Goal: Information Seeking & Learning: Learn about a topic

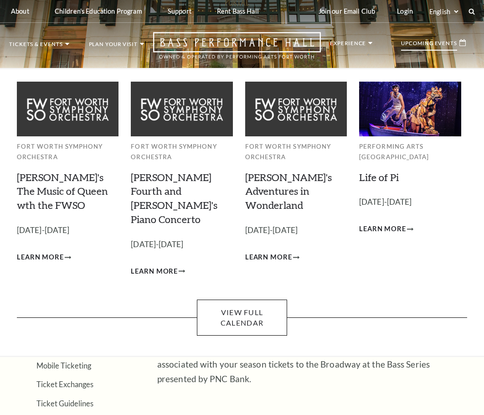
click at [431, 43] on p "Upcoming Events" at bounding box center [429, 46] width 56 height 10
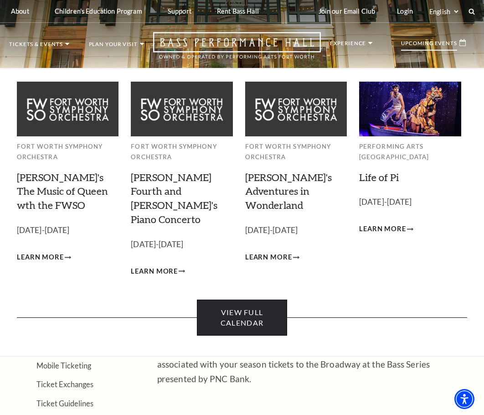
click at [266, 305] on link "View Full Calendar" at bounding box center [242, 318] width 90 height 36
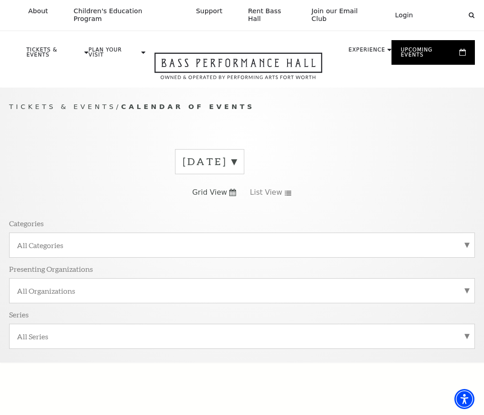
click at [237, 155] on label "[DATE]" at bounding box center [210, 162] width 54 height 14
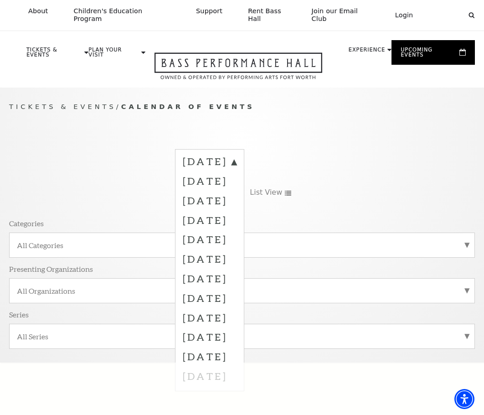
click at [53, 103] on span "Tickets & Events" at bounding box center [62, 107] width 107 height 8
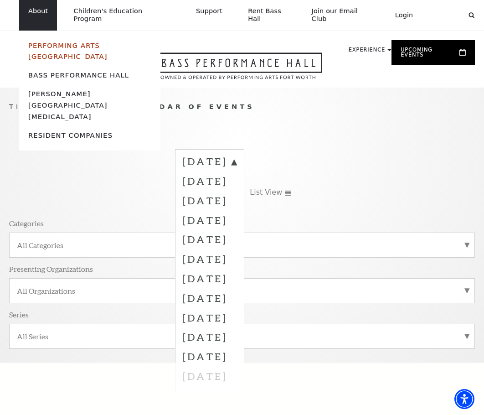
click at [35, 42] on link "Performing Arts [GEOGRAPHIC_DATA]" at bounding box center [67, 51] width 79 height 19
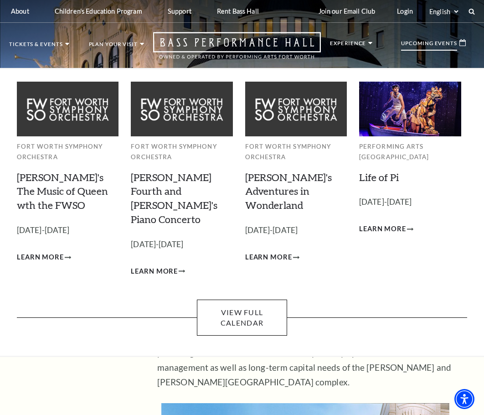
click at [463, 43] on icon at bounding box center [463, 42] width 6 height 7
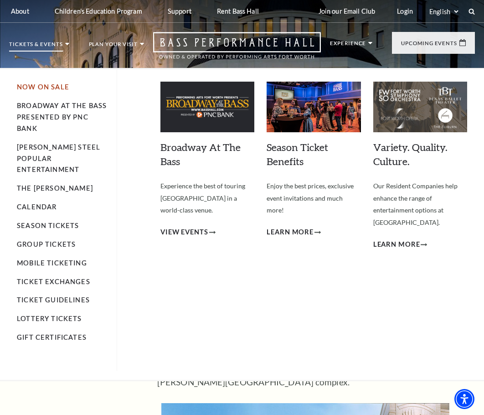
click at [53, 88] on link "Now On Sale" at bounding box center [43, 87] width 52 height 8
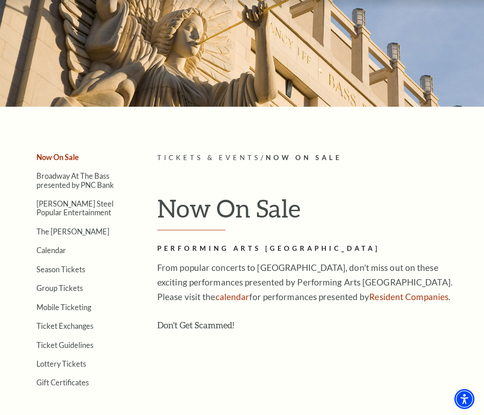
scroll to position [137, 0]
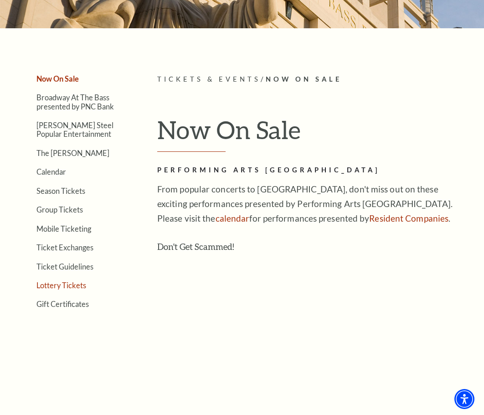
click at [65, 282] on link "Lottery Tickets" at bounding box center [61, 285] width 50 height 9
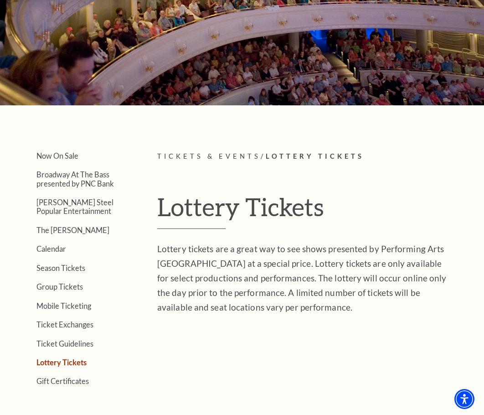
scroll to position [228, 0]
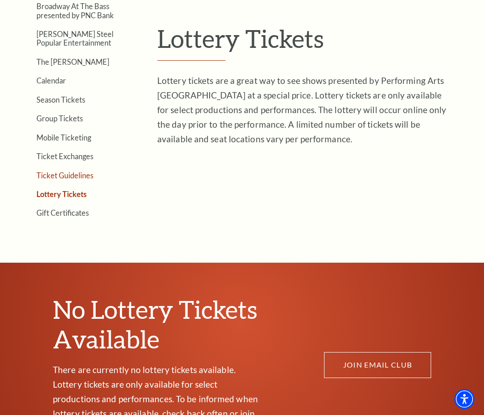
click at [80, 175] on link "Ticket Guidelines" at bounding box center [64, 175] width 57 height 9
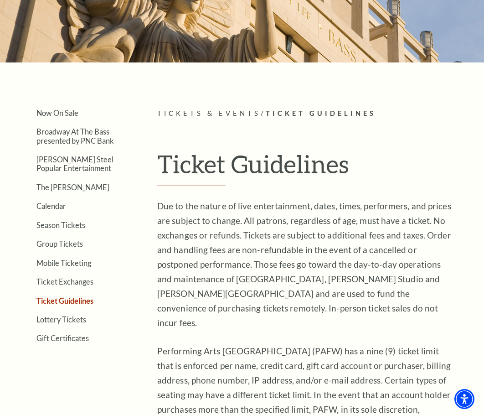
scroll to position [91, 0]
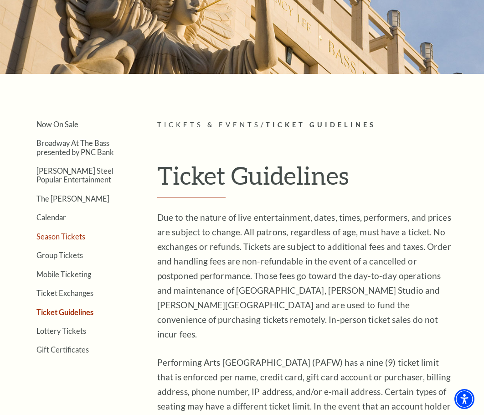
click at [78, 239] on link "Season Tickets" at bounding box center [60, 236] width 49 height 9
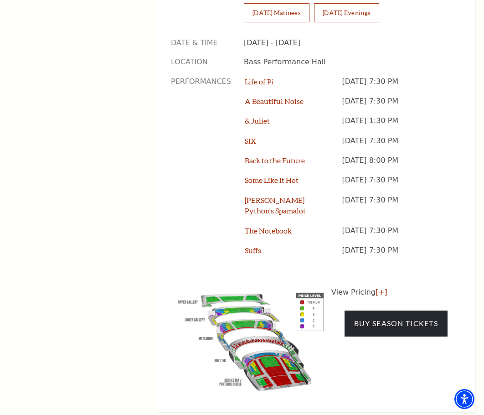
scroll to position [776, 0]
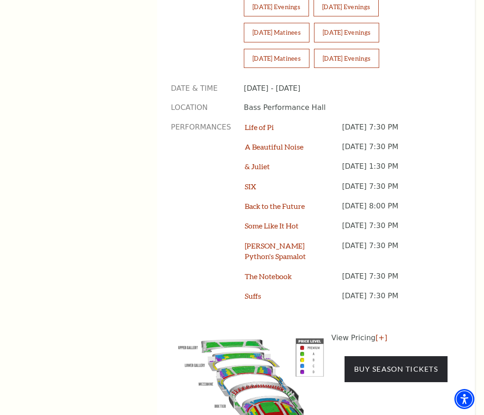
drag, startPoint x: 345, startPoint y: 234, endPoint x: 456, endPoint y: 234, distance: 111.3
drag, startPoint x: 436, startPoint y: 234, endPoint x: 310, endPoint y: 235, distance: 125.5
click at [310, 271] on div "The Notebook Tuesday June 23, 7:30 PM" at bounding box center [346, 281] width 203 height 20
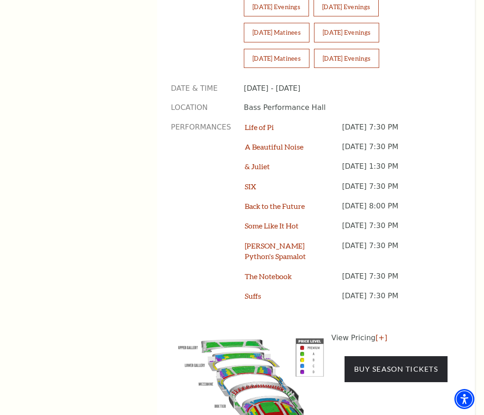
click at [310, 271] on div "The Notebook" at bounding box center [294, 281] width 98 height 20
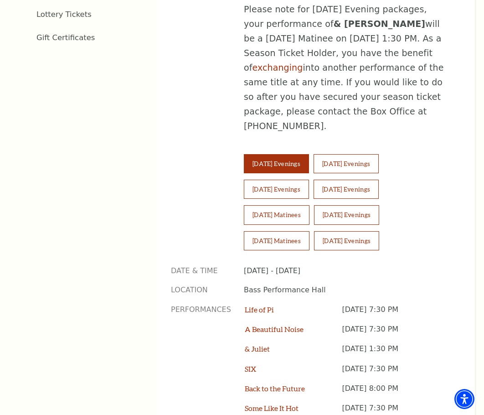
scroll to position [730, 0]
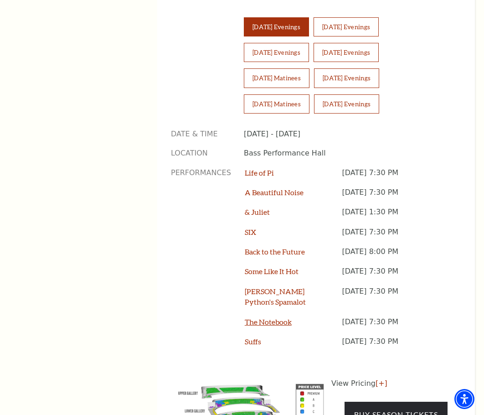
click at [271, 318] on link "The Notebook" at bounding box center [268, 322] width 47 height 9
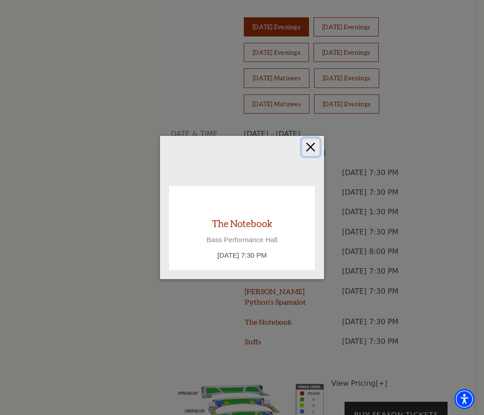
click at [312, 151] on button "Close" at bounding box center [310, 147] width 17 height 17
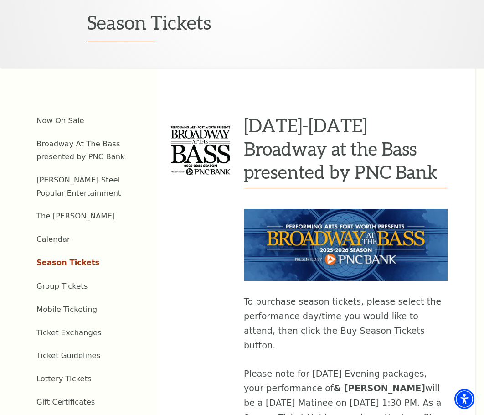
scroll to position [228, 0]
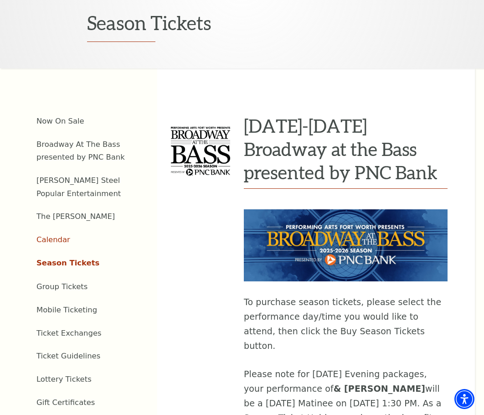
click at [59, 235] on link "Calendar" at bounding box center [53, 239] width 34 height 9
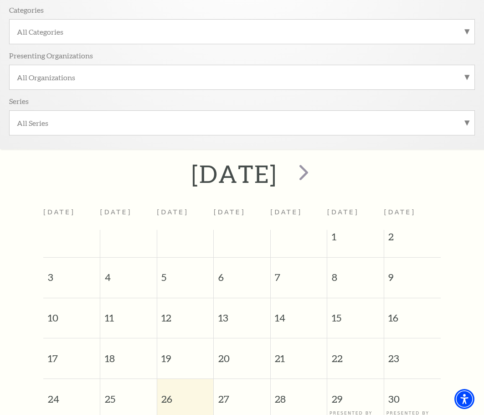
scroll to position [168, 0]
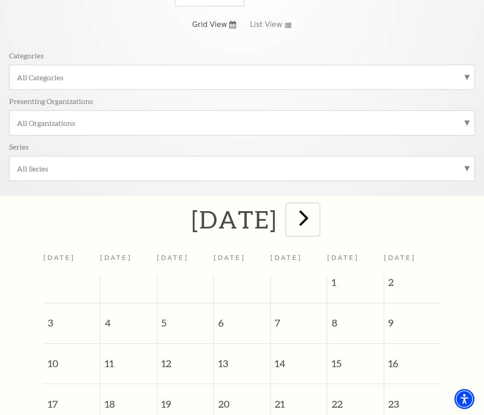
click at [317, 214] on span "next" at bounding box center [304, 218] width 26 height 26
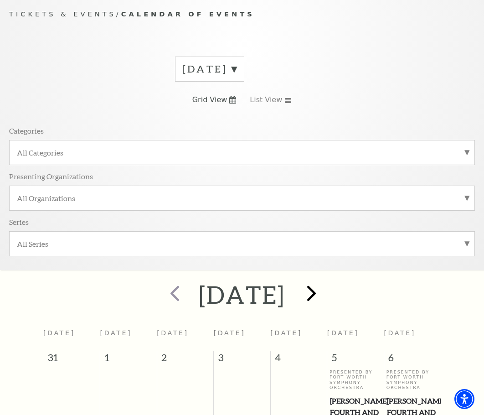
scroll to position [77, 0]
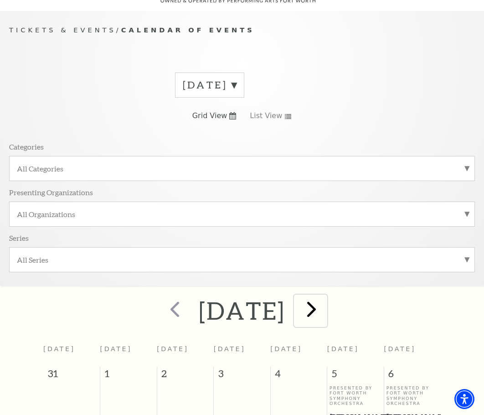
click at [325, 297] on span "next" at bounding box center [312, 309] width 26 height 26
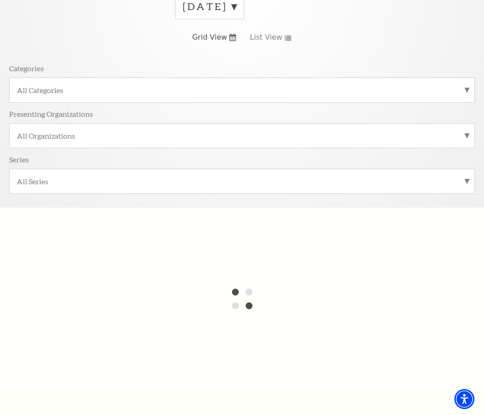
scroll to position [259, 0]
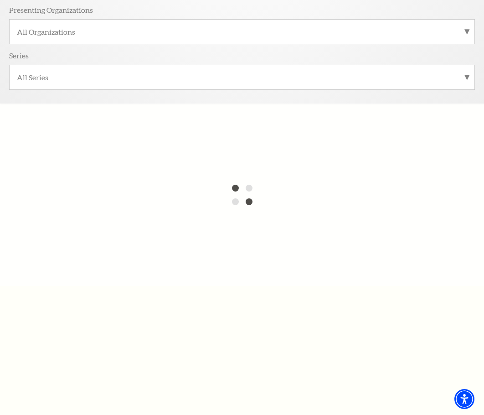
click at [249, 118] on div at bounding box center [242, 195] width 484 height 182
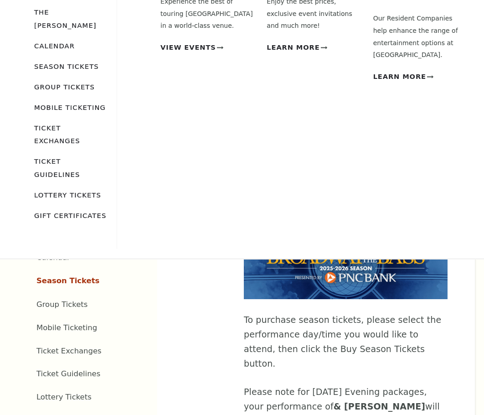
scroll to position [228, 0]
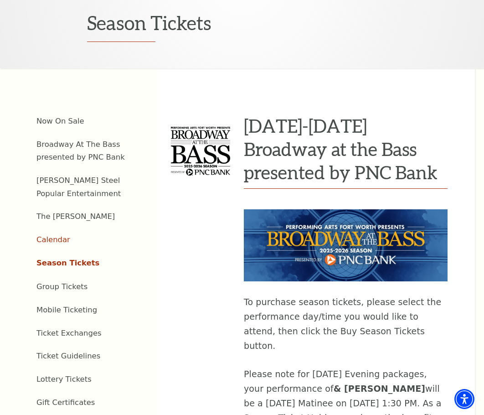
click at [57, 235] on link "Calendar" at bounding box center [53, 239] width 34 height 9
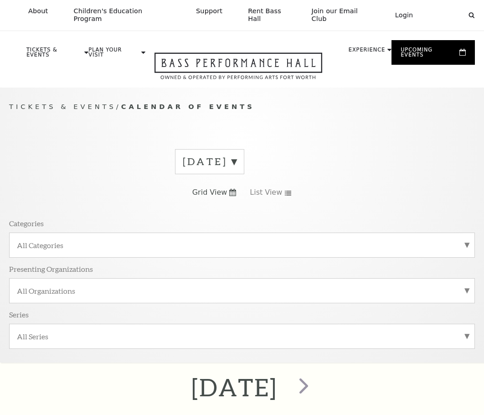
scroll to position [77, 0]
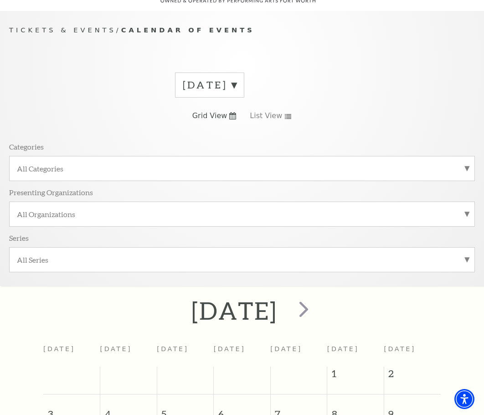
click at [59, 164] on label "All Categories" at bounding box center [242, 169] width 451 height 10
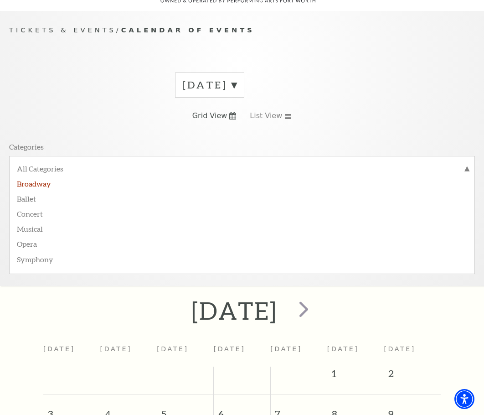
click at [43, 176] on label "Broadway" at bounding box center [242, 183] width 451 height 15
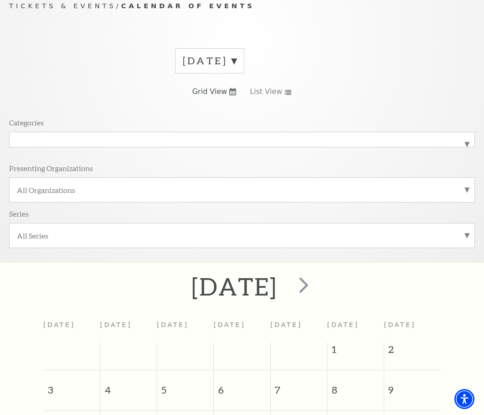
scroll to position [122, 0]
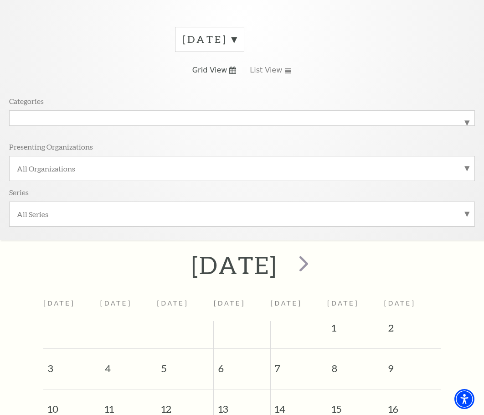
click at [105, 209] on label "All Series" at bounding box center [242, 214] width 451 height 10
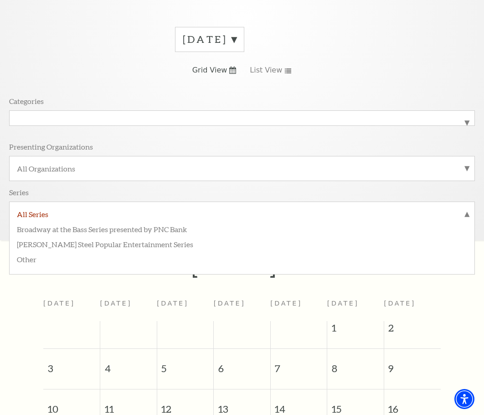
click at [105, 209] on label "All Series" at bounding box center [242, 215] width 451 height 12
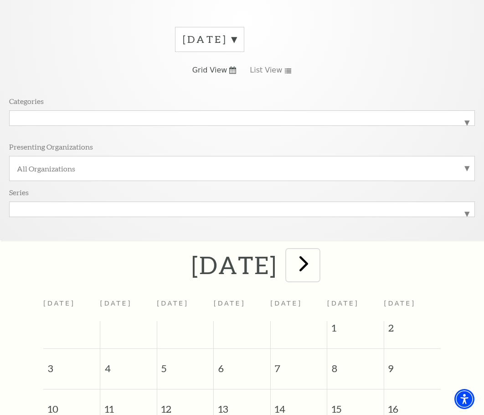
click at [317, 258] on span "next" at bounding box center [304, 263] width 26 height 26
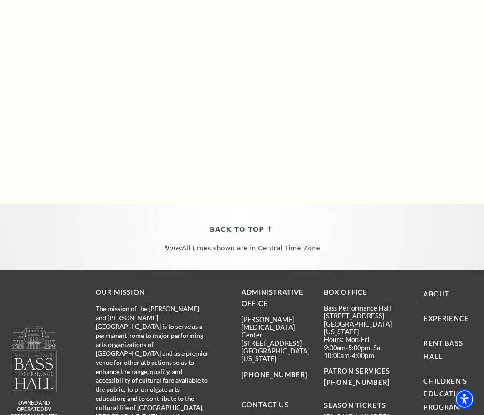
scroll to position [715, 0]
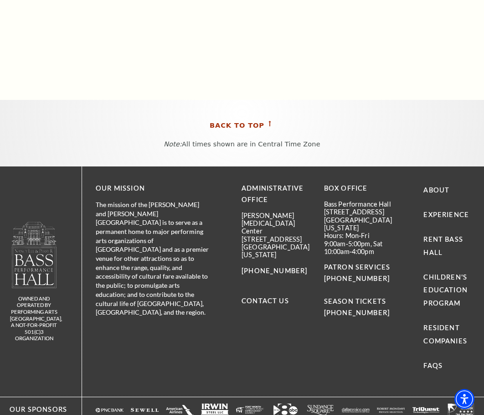
click at [249, 120] on span "Back To Top" at bounding box center [237, 125] width 55 height 11
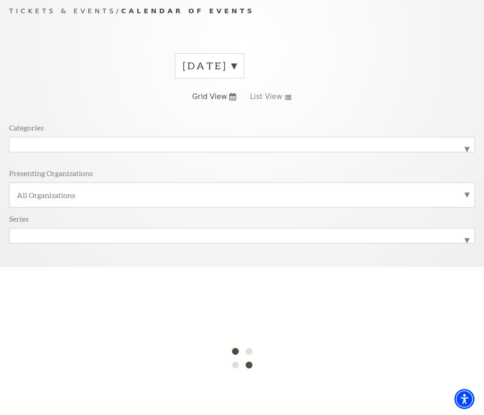
scroll to position [77, 0]
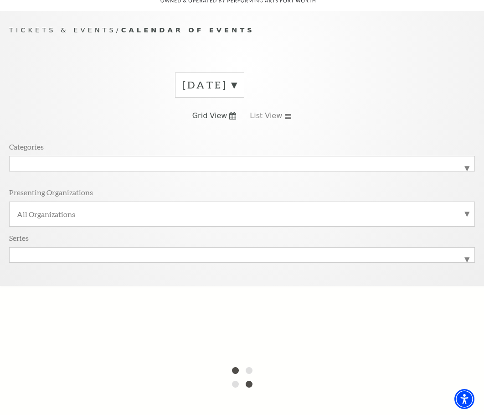
click at [237, 78] on label "[DATE]" at bounding box center [210, 85] width 54 height 14
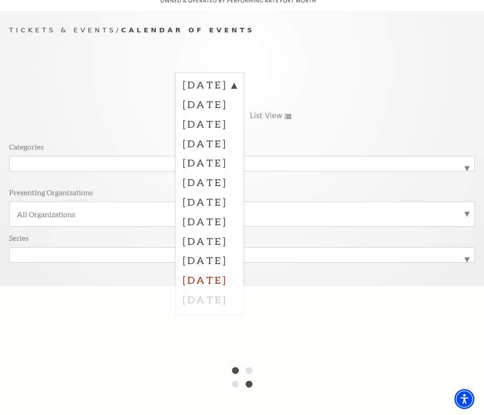
click at [226, 270] on label "[DATE]" at bounding box center [210, 280] width 54 height 20
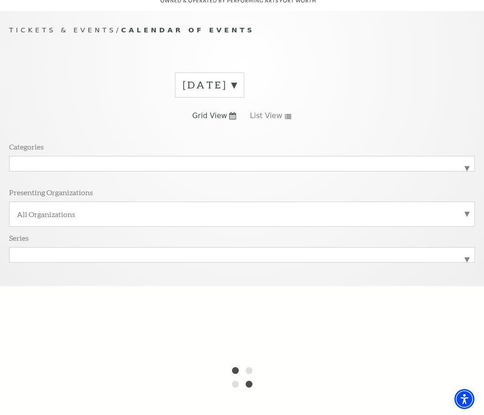
click at [245, 77] on div "[DATE]" at bounding box center [209, 85] width 69 height 25
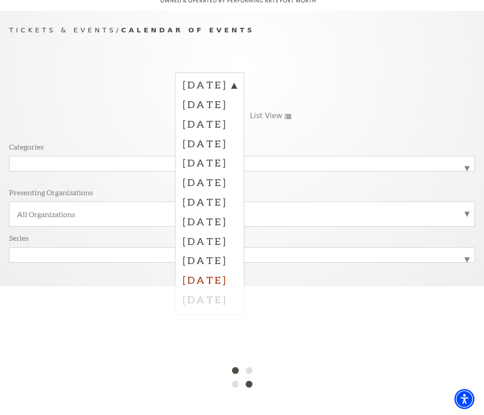
click at [199, 272] on label "[DATE]" at bounding box center [210, 280] width 54 height 20
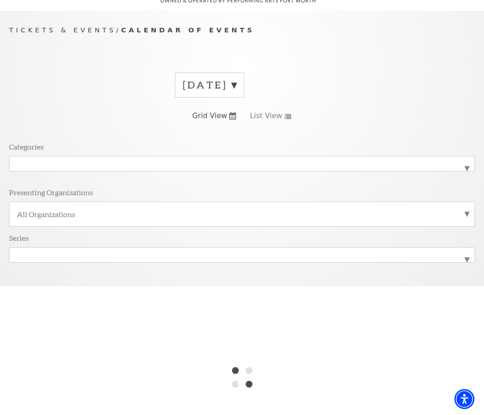
click at [278, 117] on div "[DATE] Grid View List View Categories All Categories Broadway Presenting Organi…" at bounding box center [242, 176] width 466 height 220
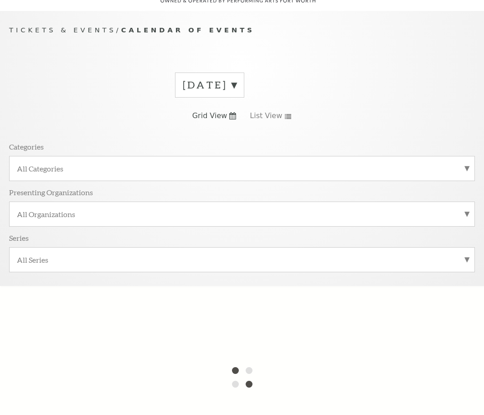
scroll to position [77, 0]
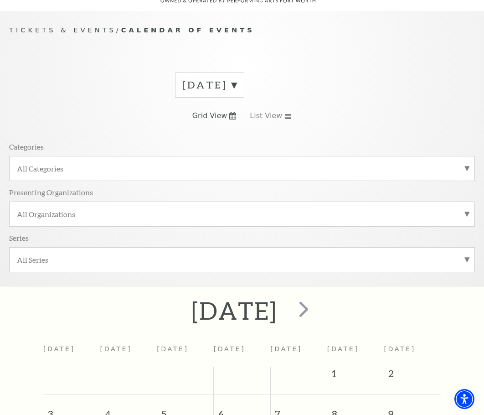
click at [237, 78] on label "[DATE]" at bounding box center [210, 85] width 54 height 14
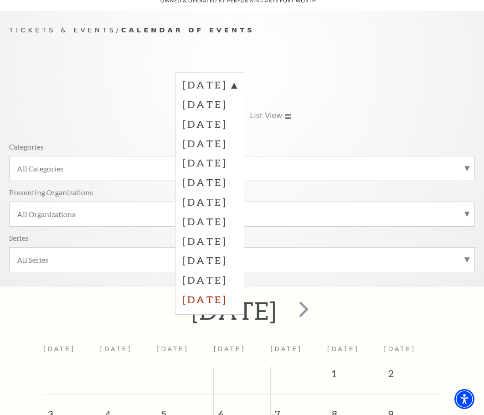
click at [223, 290] on label "[DATE]" at bounding box center [210, 300] width 54 height 20
